Goal: Task Accomplishment & Management: Complete application form

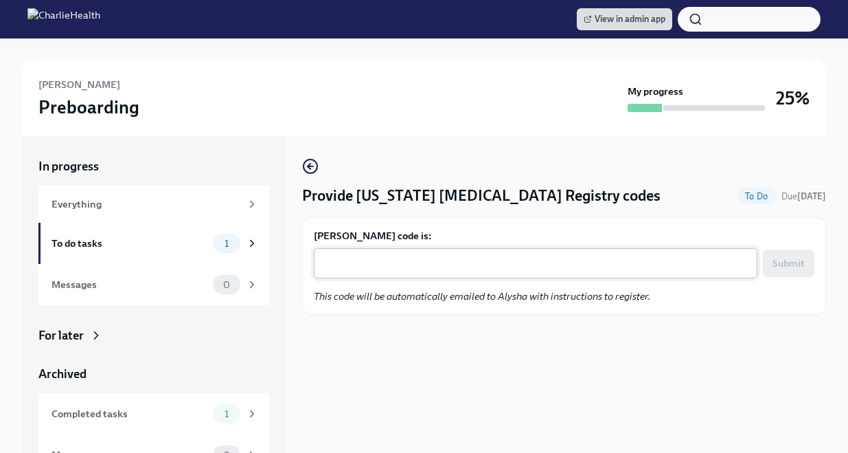
click at [607, 250] on div "x ​" at bounding box center [536, 263] width 444 height 30
paste textarea "M6TN43XG4T9B"
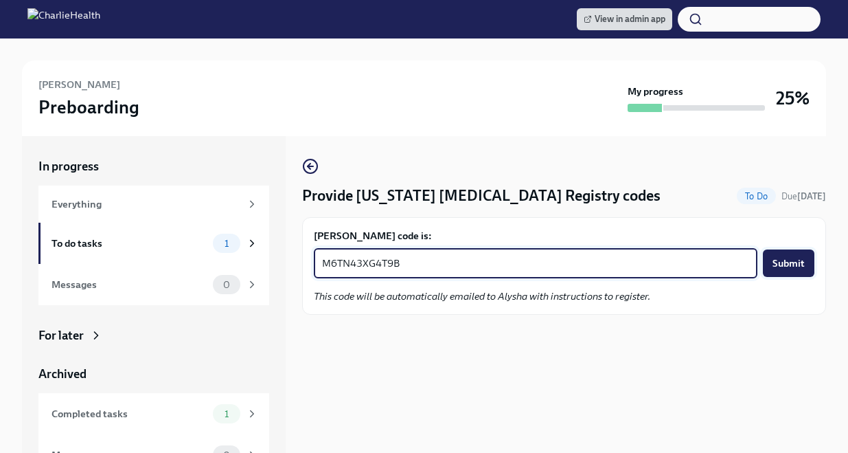
type textarea "M6TN43XG4T9B"
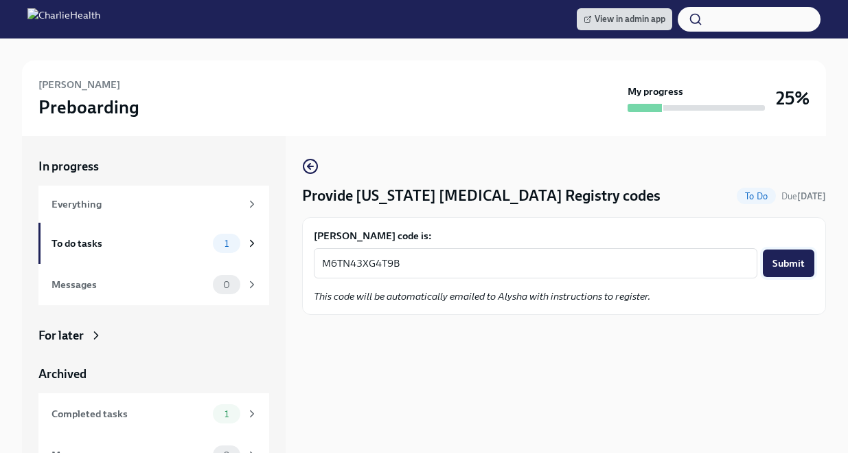
click at [786, 271] on button "Submit" at bounding box center [789, 262] width 52 height 27
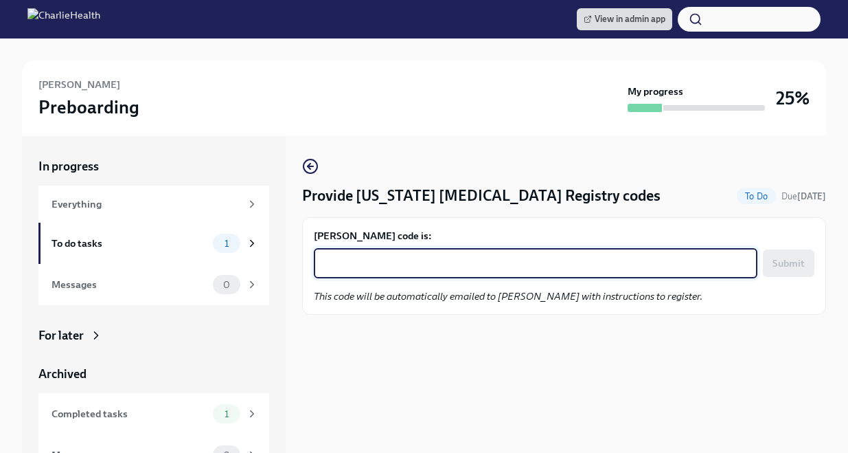
click at [547, 260] on textarea "Cora Willis-King's code is:" at bounding box center [535, 263] width 427 height 16
paste textarea "NF9V2LLNUBQ9"
type textarea "NF9V2LLNUBQ9"
click at [774, 266] on span "Submit" at bounding box center [789, 263] width 32 height 14
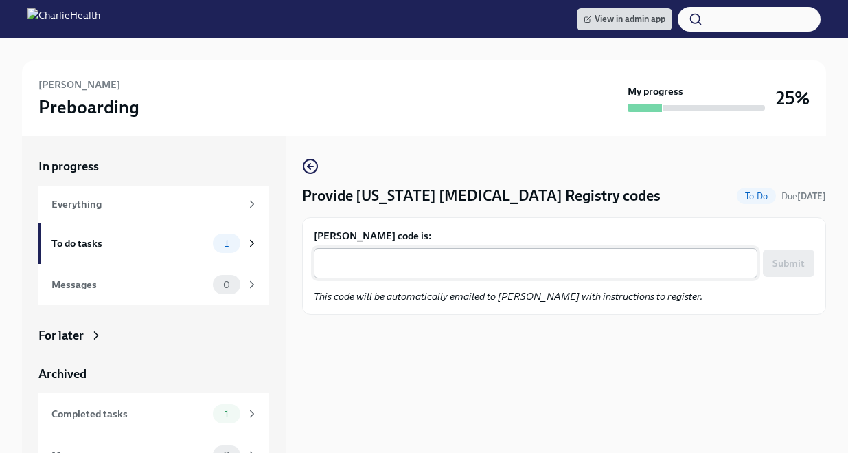
click at [346, 271] on div "x ​" at bounding box center [536, 263] width 444 height 30
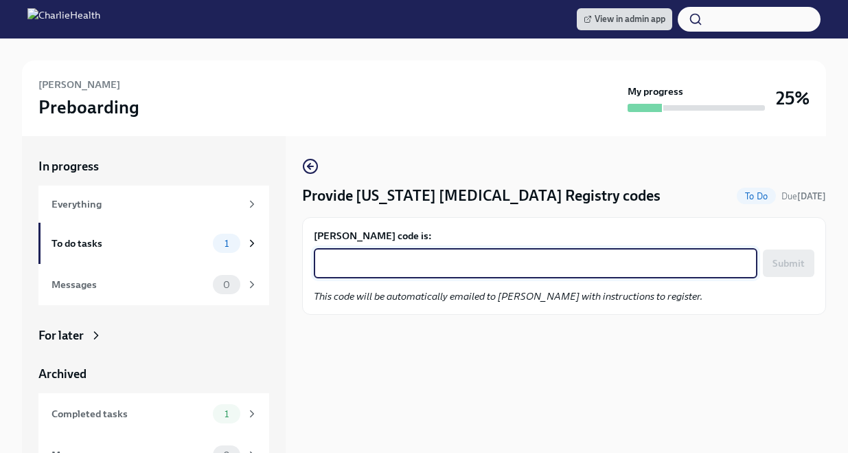
paste textarea "9NXZNR1QFQVO"
type textarea "9NXZNR1QFQVO"
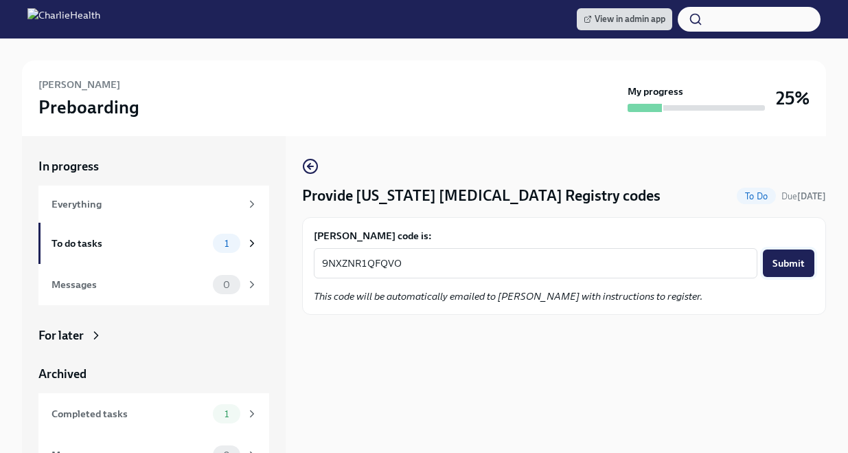
click at [782, 273] on button "Submit" at bounding box center [789, 262] width 52 height 27
